Goal: Information Seeking & Learning: Learn about a topic

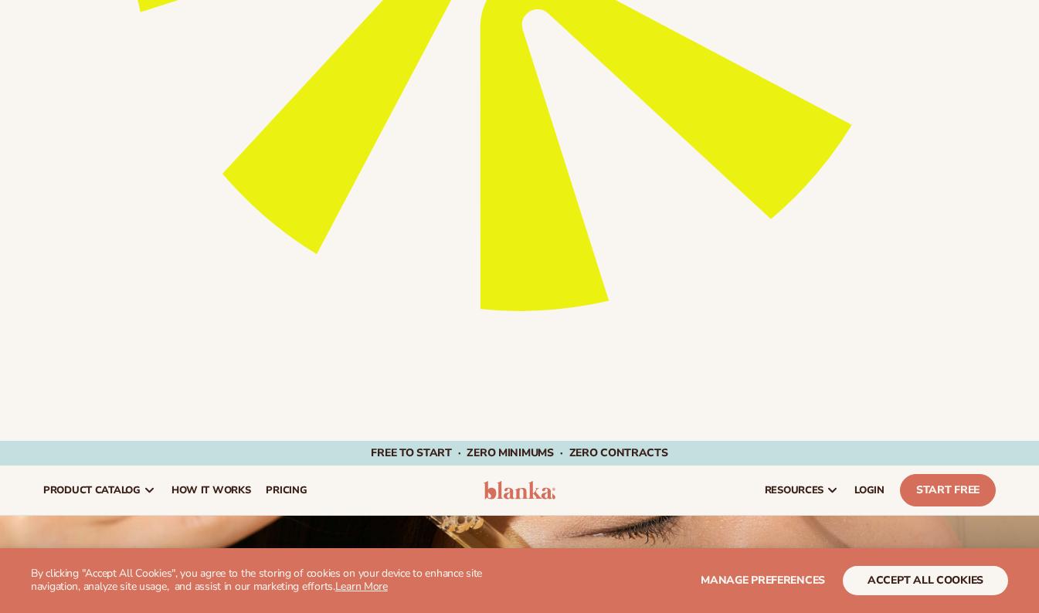
scroll to position [591, 0]
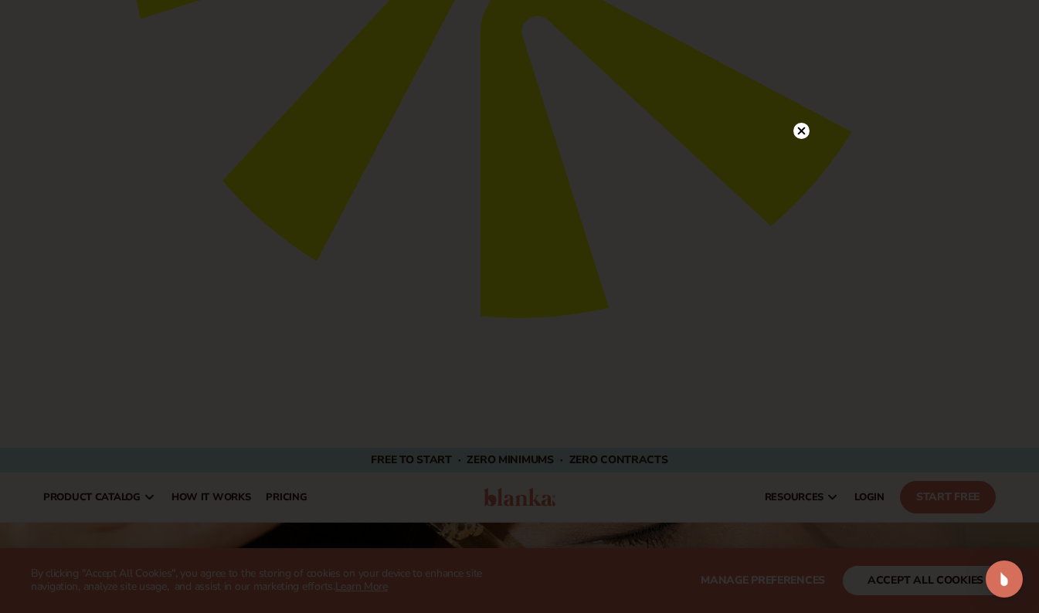
click at [800, 129] on icon at bounding box center [801, 131] width 8 height 8
